Goal: Book appointment/travel/reservation

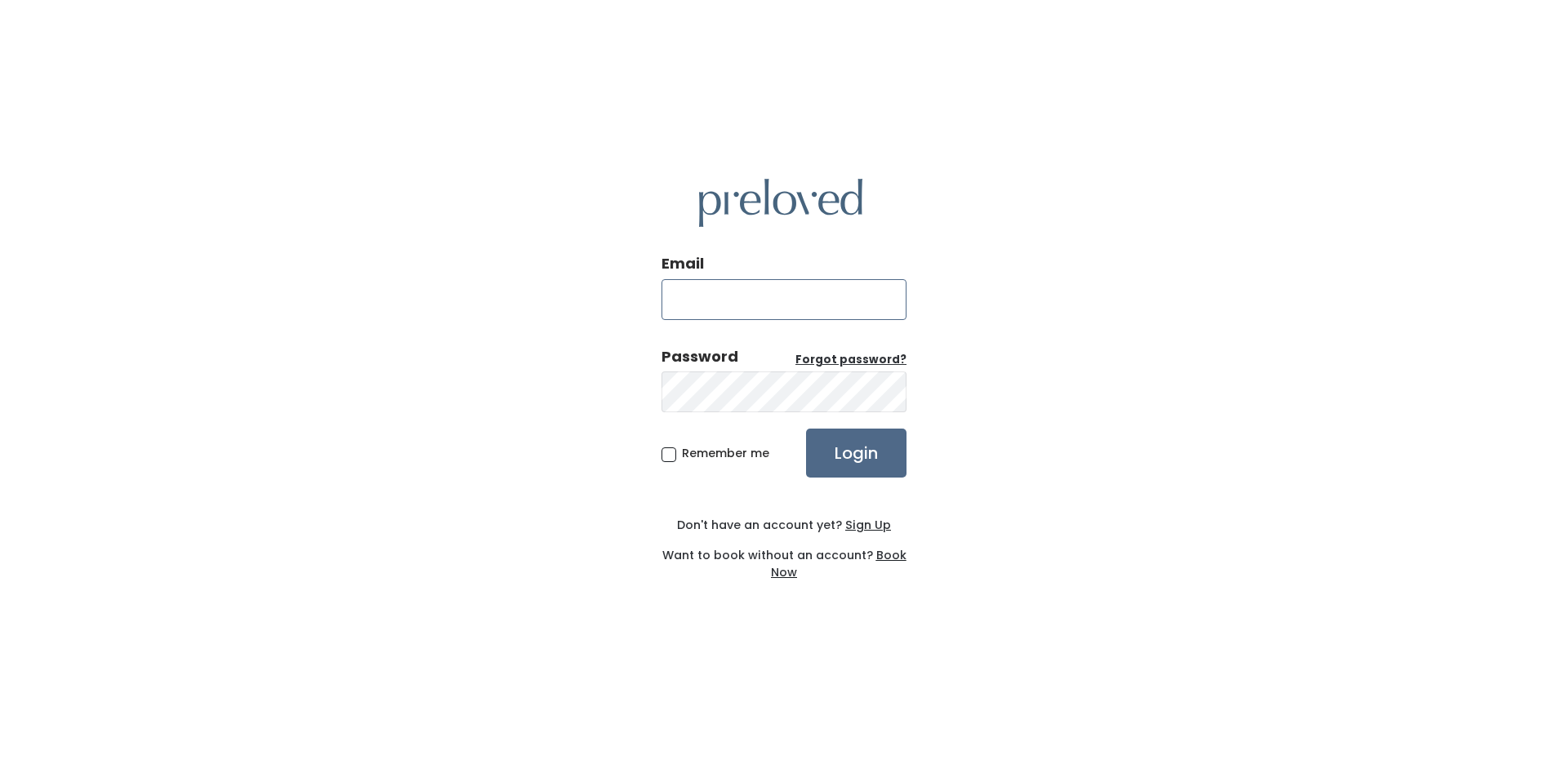
type input "ludmilagpaul@gmail.com"
click at [847, 456] on input "Login" at bounding box center [856, 453] width 100 height 49
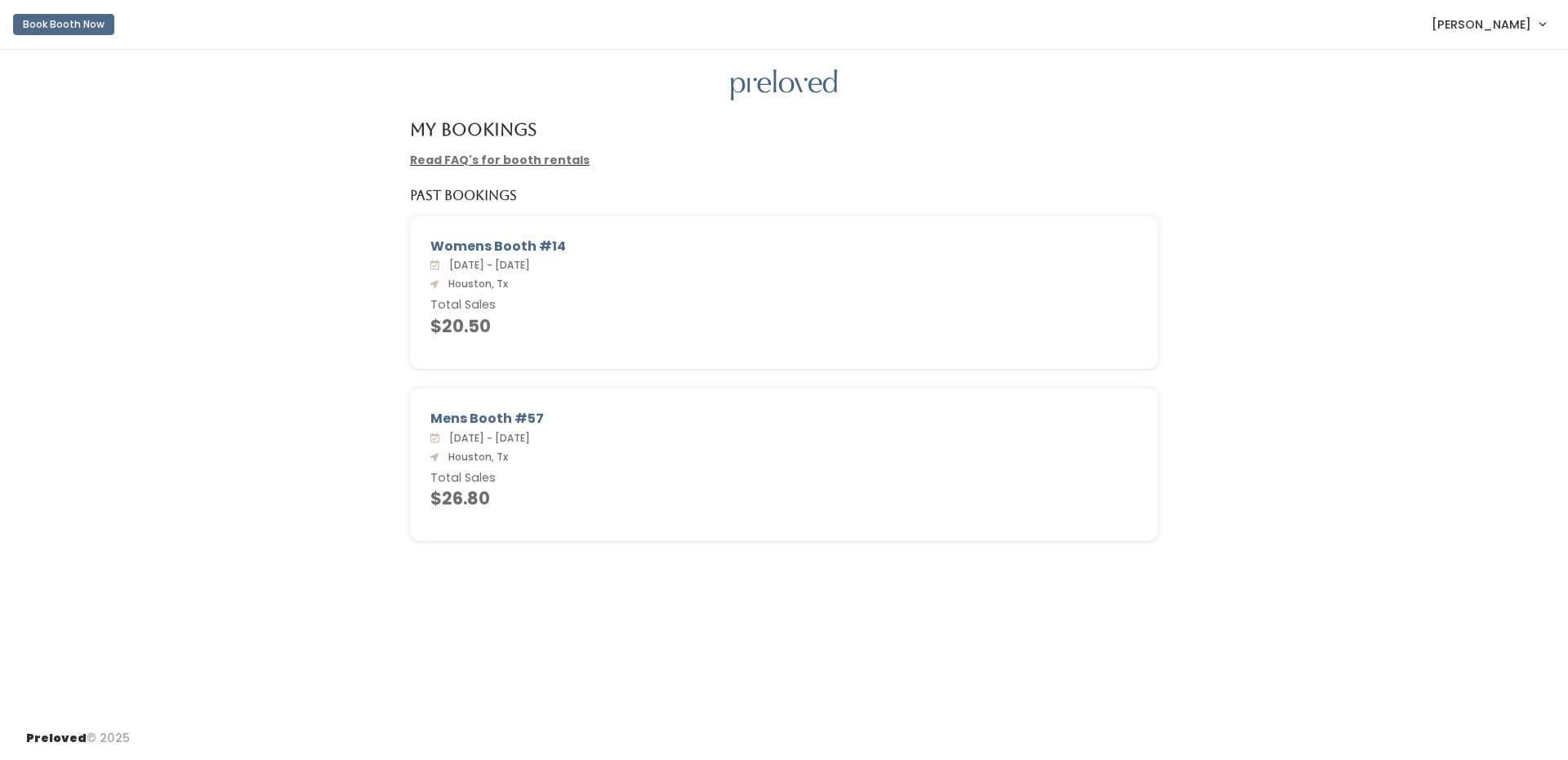
click at [71, 31] on button "Book Booth Now" at bounding box center [64, 25] width 101 height 21
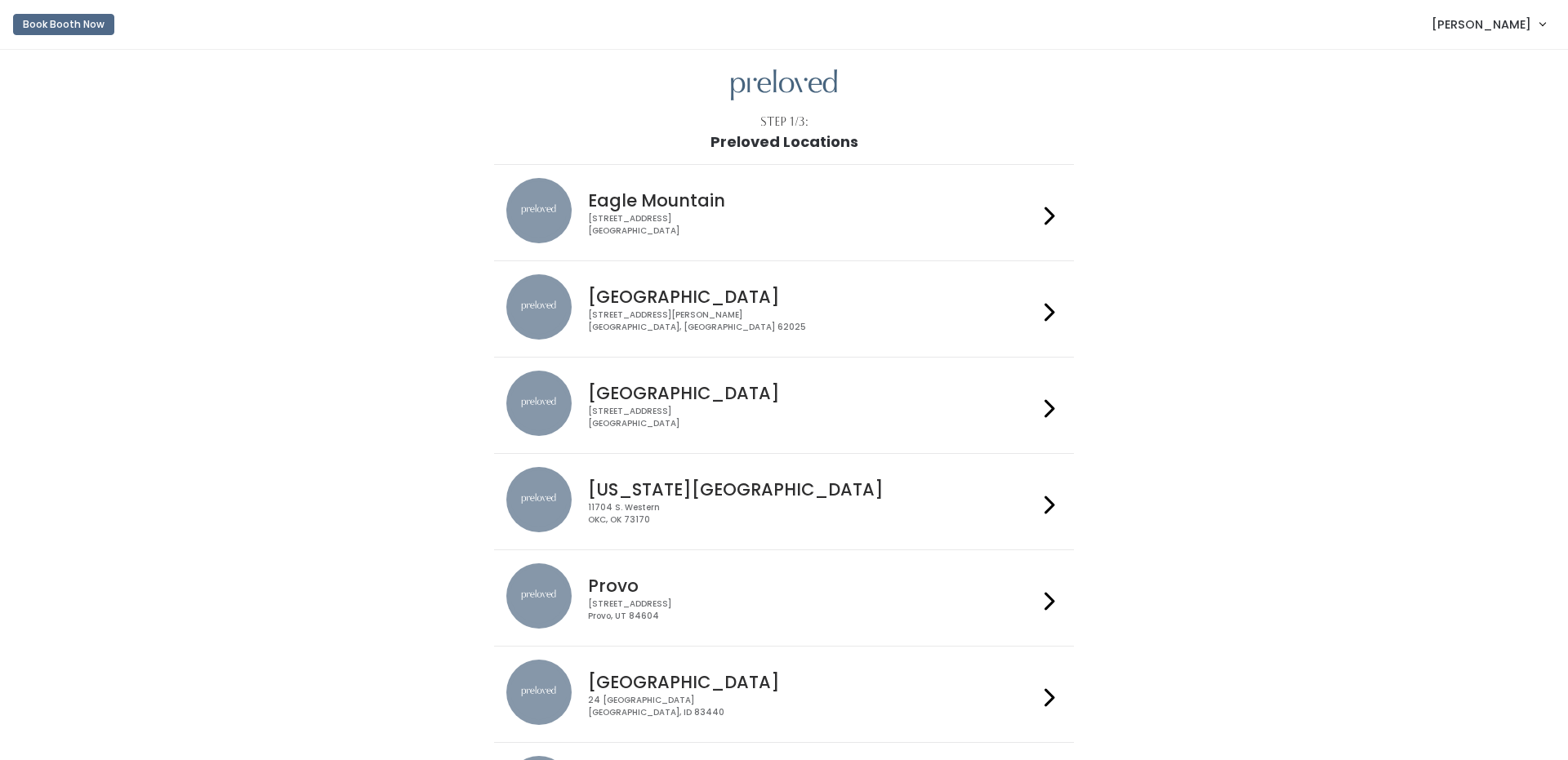
click at [724, 407] on div "3903 N Braeswood Blvd Houston, TX 77025" at bounding box center [812, 418] width 449 height 24
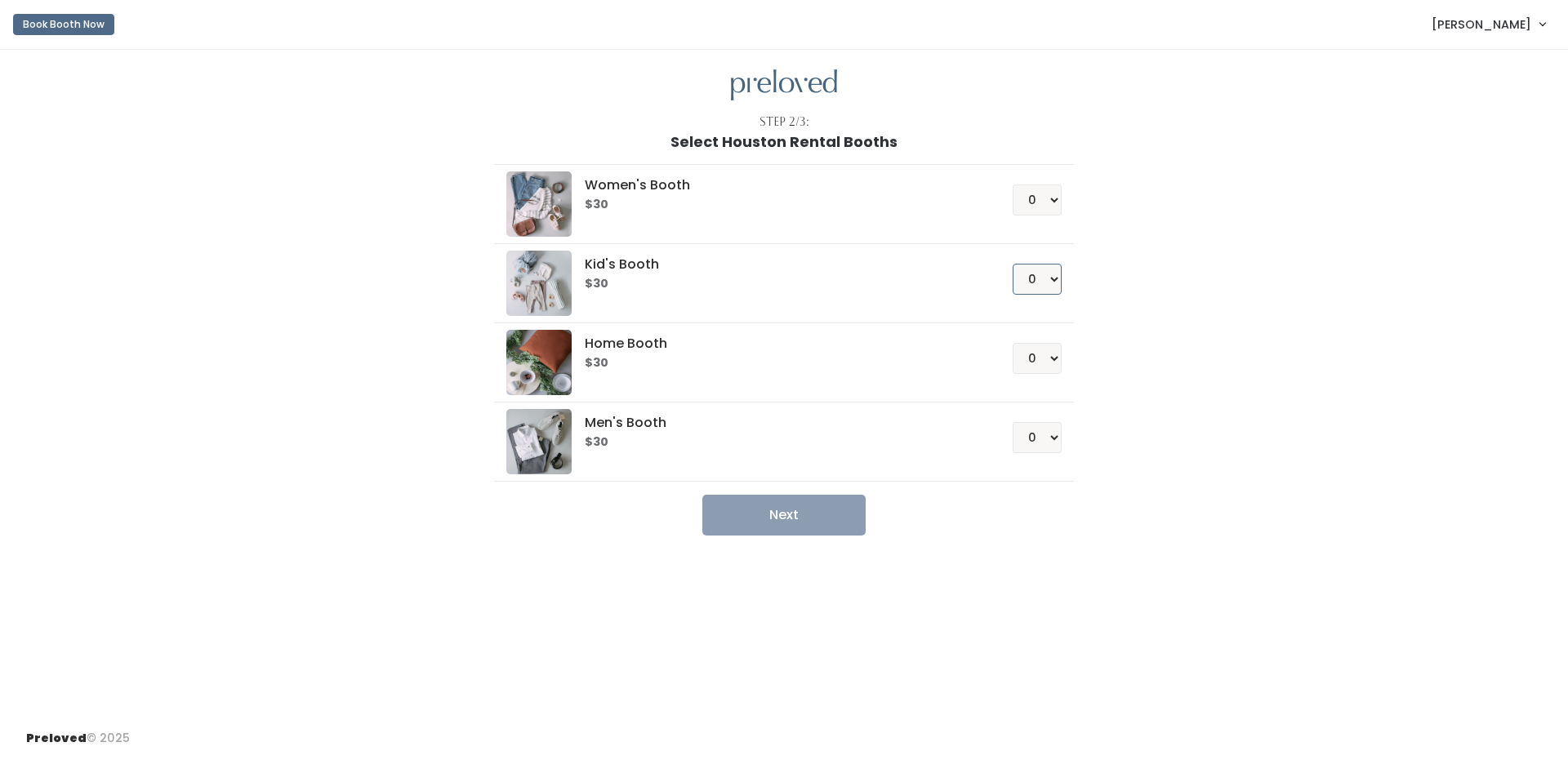
select select "1"
click at [804, 523] on button "Next" at bounding box center [783, 515] width 163 height 41
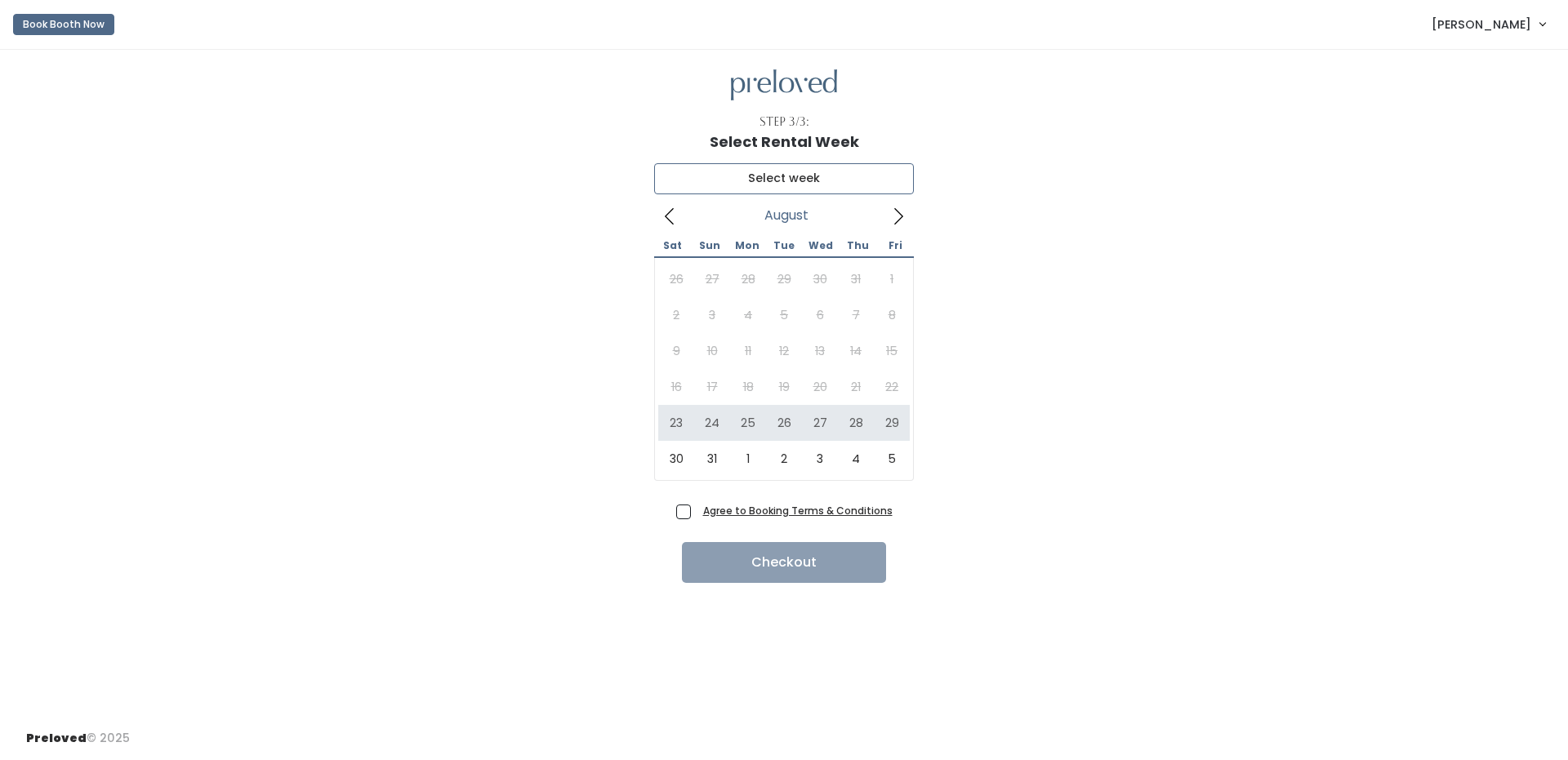
type input "[DATE] to [DATE]"
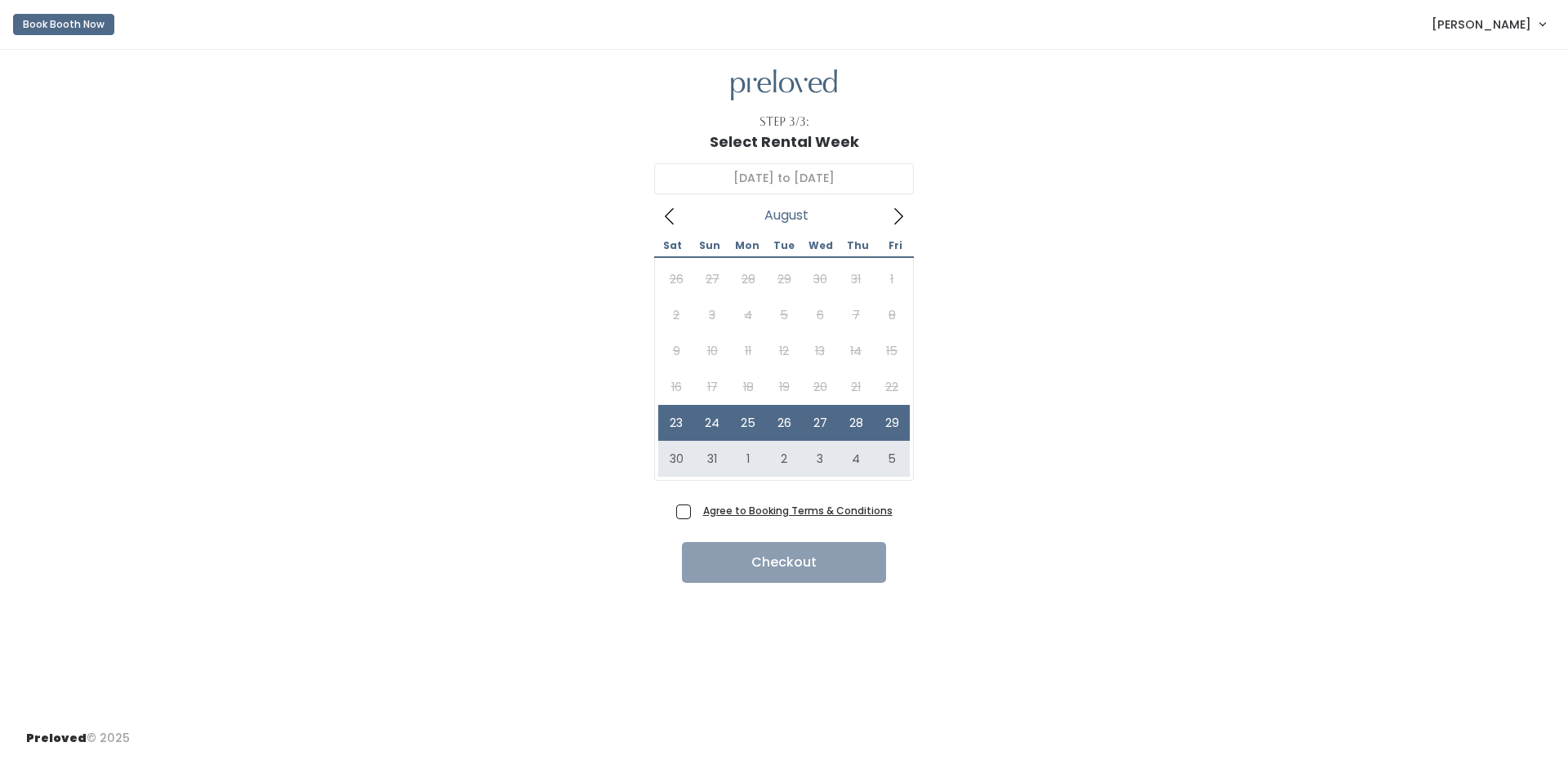
click at [696, 515] on span "Agree to Booking Terms & Conditions" at bounding box center [794, 510] width 196 height 16
click at [696, 513] on input "Agree to Booking Terms & Conditions" at bounding box center [701, 507] width 10 height 10
checkbox input "true"
